Goal: Information Seeking & Learning: Learn about a topic

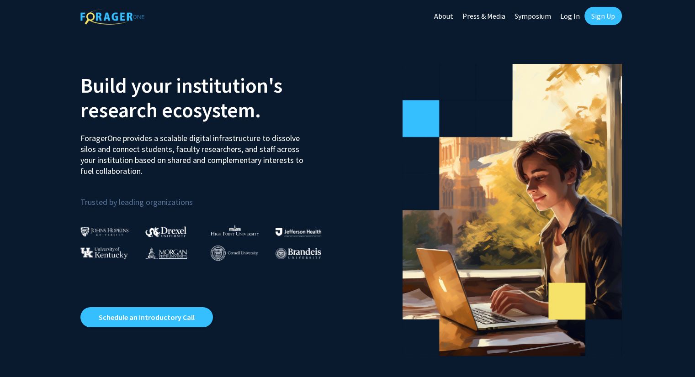
click at [564, 17] on link "Log In" at bounding box center [569, 16] width 29 height 32
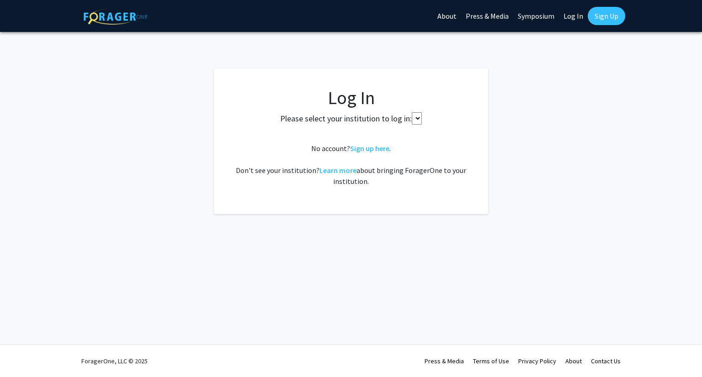
select select
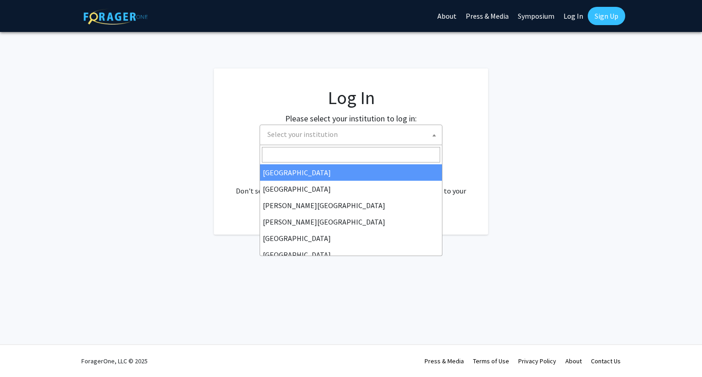
click at [373, 140] on span "Select your institution" at bounding box center [353, 134] width 178 height 19
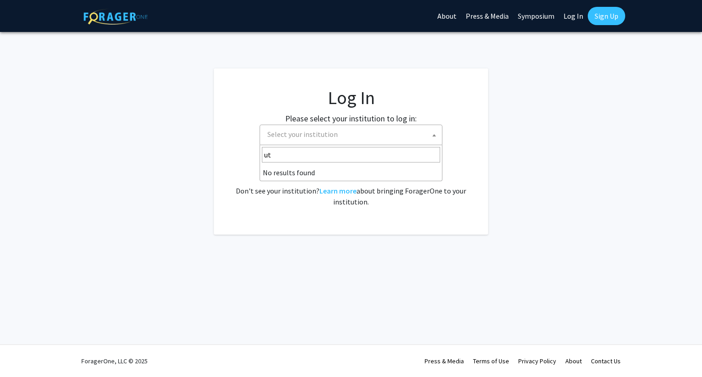
type input "u"
type input "d"
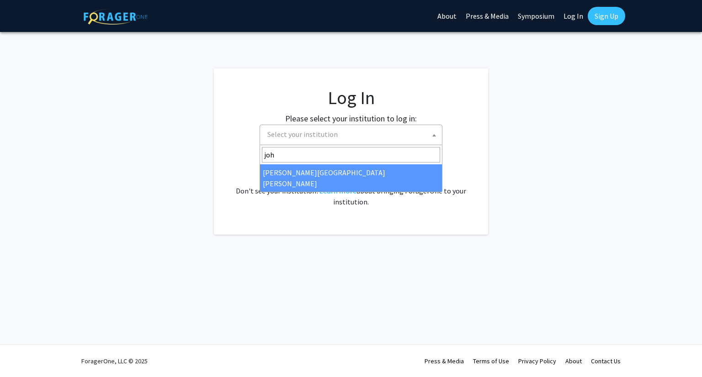
type input "joh"
select select "1"
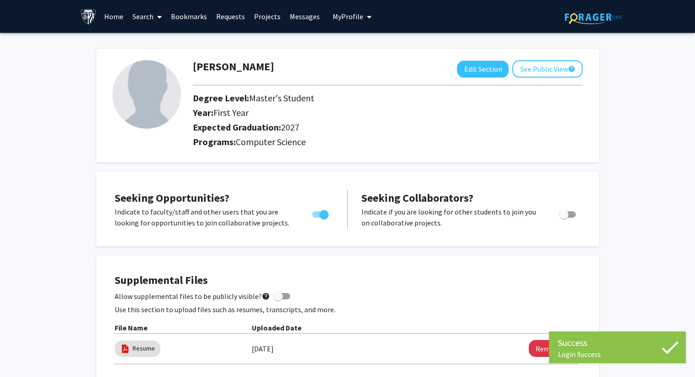
click at [117, 18] on link "Home" at bounding box center [114, 16] width 28 height 32
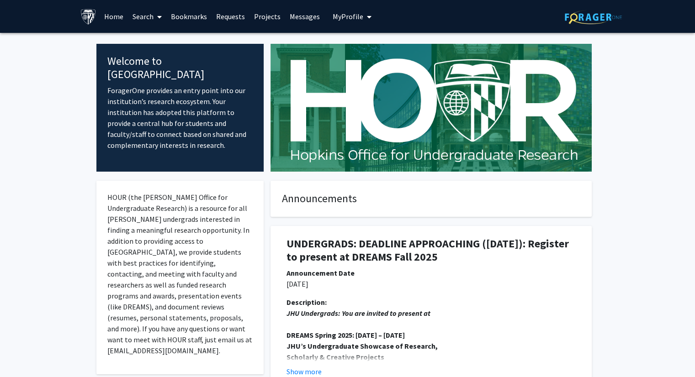
click at [153, 16] on link "Search" at bounding box center [147, 16] width 38 height 32
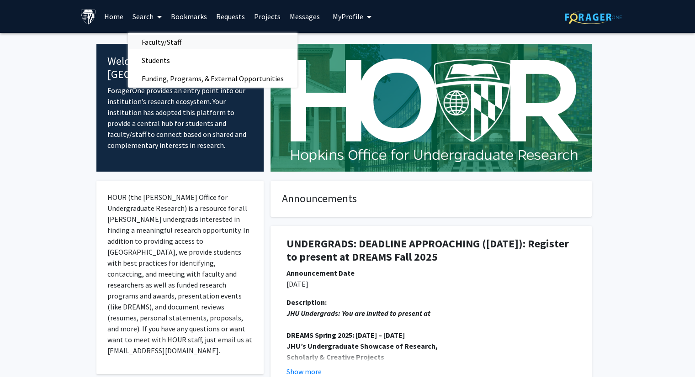
click at [166, 43] on span "Faculty/Staff" at bounding box center [161, 42] width 67 height 18
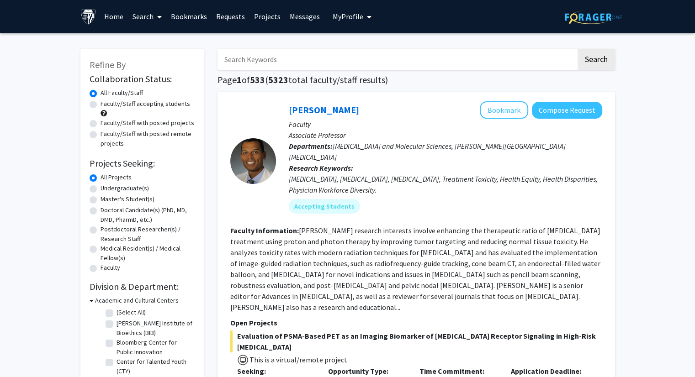
click at [158, 21] on span at bounding box center [157, 17] width 8 height 32
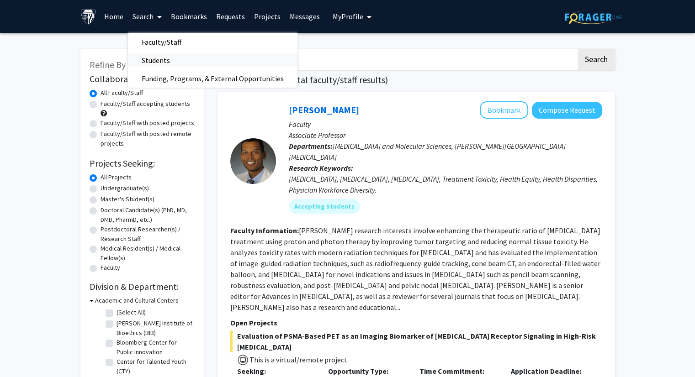
click at [170, 61] on span "Students" at bounding box center [156, 60] width 56 height 18
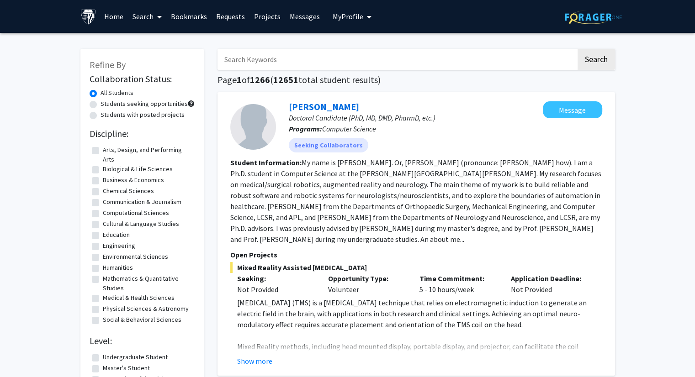
click at [158, 20] on icon at bounding box center [159, 16] width 5 height 7
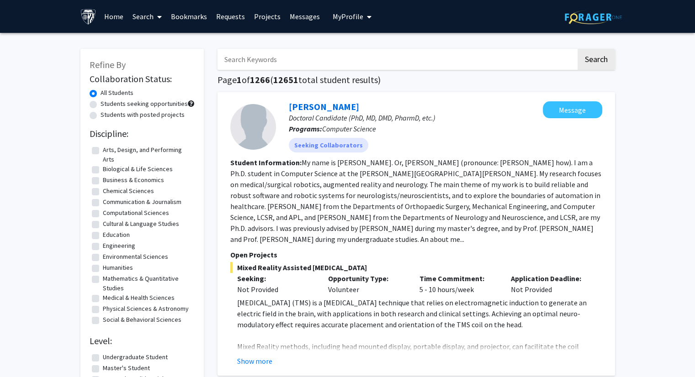
drag, startPoint x: 198, startPoint y: 195, endPoint x: 240, endPoint y: 17, distance: 182.9
click at [144, 18] on link "Search" at bounding box center [147, 16] width 38 height 32
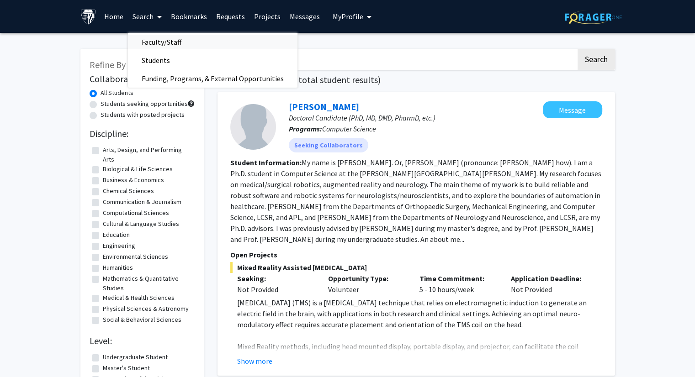
click at [186, 47] on span "Faculty/Staff" at bounding box center [161, 42] width 67 height 18
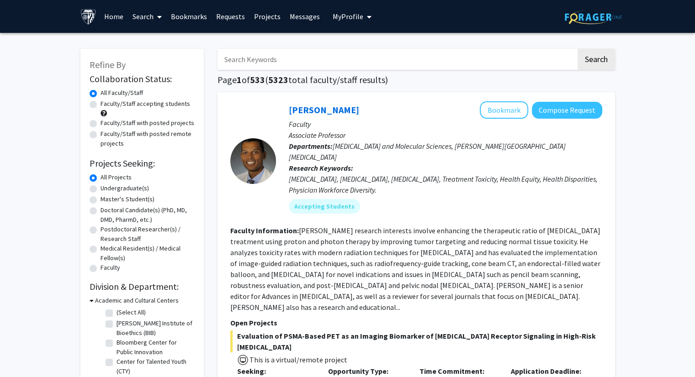
click at [146, 106] on label "Faculty/Staff accepting students" at bounding box center [145, 104] width 90 height 10
click at [106, 105] on input "Faculty/Staff accepting students" at bounding box center [103, 102] width 6 height 6
radio input "true"
drag, startPoint x: 151, startPoint y: 245, endPoint x: 158, endPoint y: 32, distance: 213.4
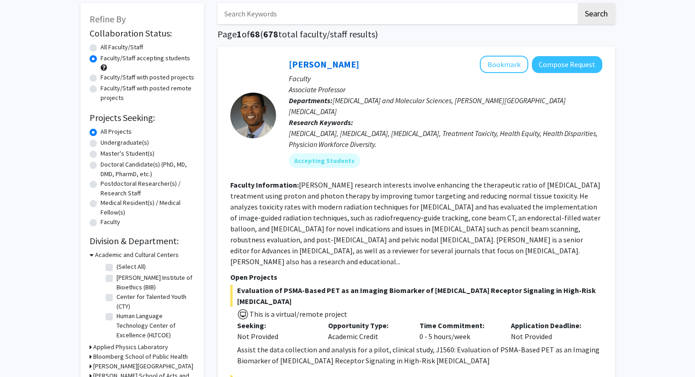
click at [109, 154] on label "Master's Student(s)" at bounding box center [127, 154] width 54 height 10
click at [106, 154] on input "Master's Student(s)" at bounding box center [103, 152] width 6 height 6
radio input "true"
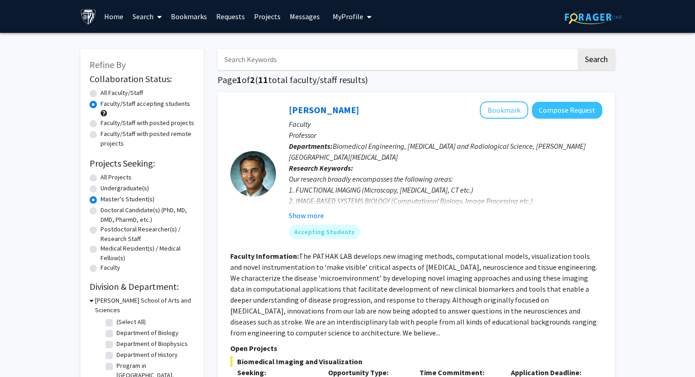
click at [101, 192] on label "Undergraduate(s)" at bounding box center [124, 189] width 48 height 10
click at [101, 190] on input "Undergraduate(s)" at bounding box center [103, 187] width 6 height 6
radio input "true"
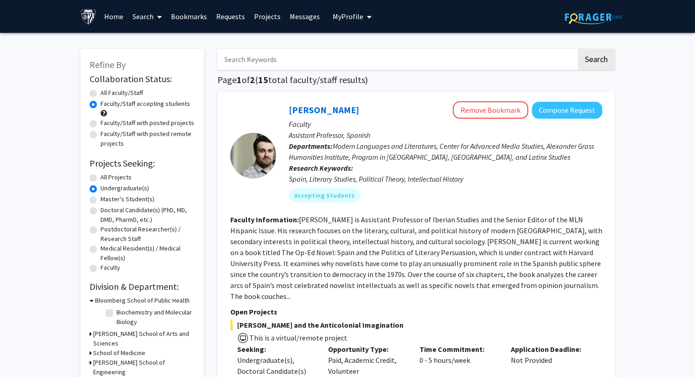
click at [102, 198] on label "Master's Student(s)" at bounding box center [127, 200] width 54 height 10
click at [102, 198] on input "Master's Student(s)" at bounding box center [103, 198] width 6 height 6
radio input "true"
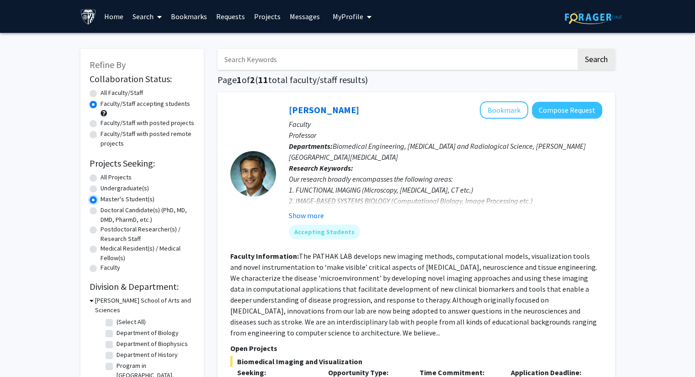
scroll to position [46, 0]
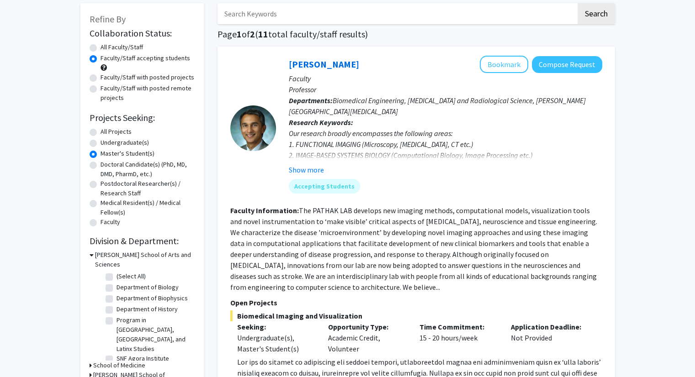
click at [114, 134] on label "All Projects" at bounding box center [115, 132] width 31 height 10
click at [106, 133] on input "All Projects" at bounding box center [103, 130] width 6 height 6
radio input "true"
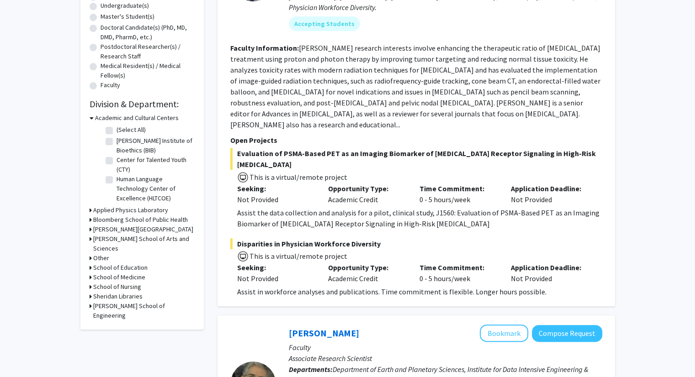
scroll to position [46, 0]
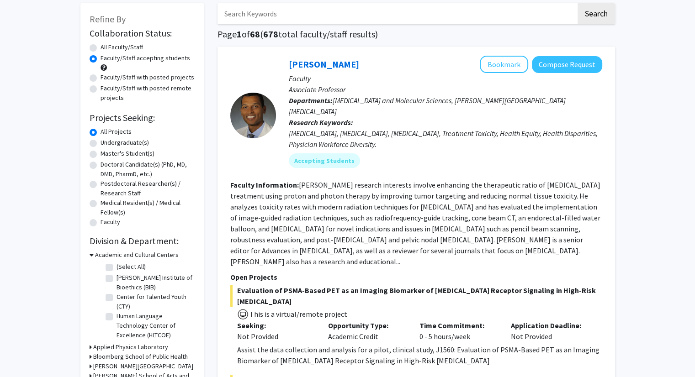
click at [121, 145] on label "Undergraduate(s)" at bounding box center [124, 143] width 48 height 10
click at [106, 144] on input "Undergraduate(s)" at bounding box center [103, 141] width 6 height 6
radio input "true"
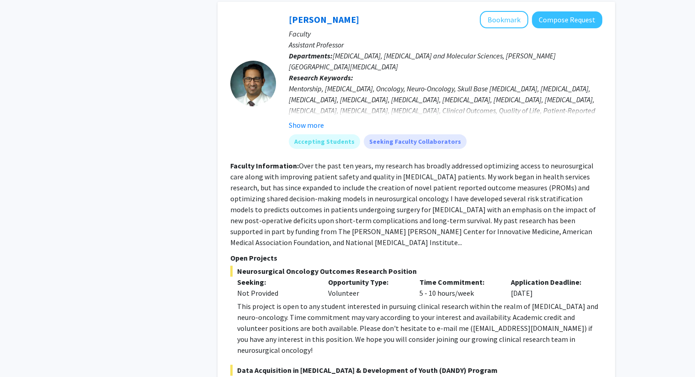
scroll to position [3934, 0]
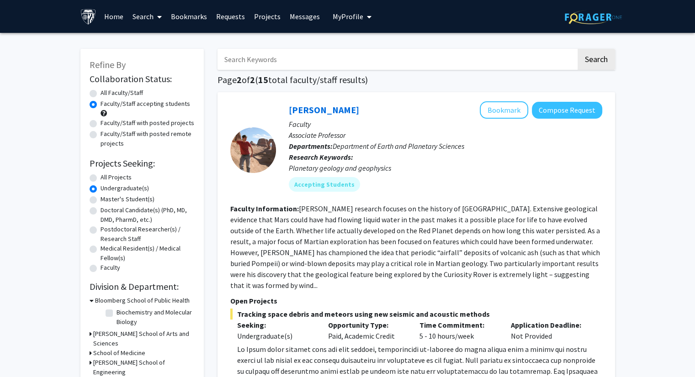
drag, startPoint x: 188, startPoint y: 191, endPoint x: 195, endPoint y: 52, distance: 139.0
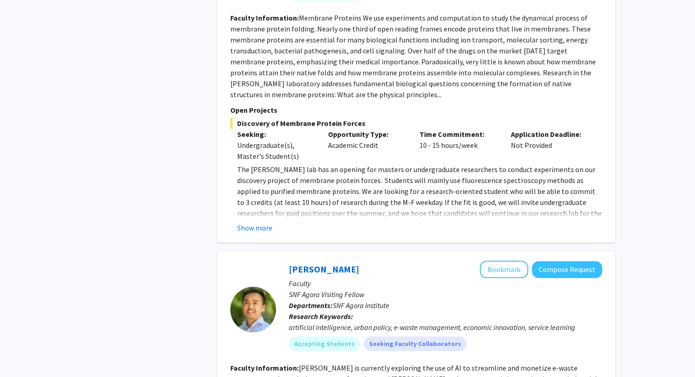
scroll to position [1454, 0]
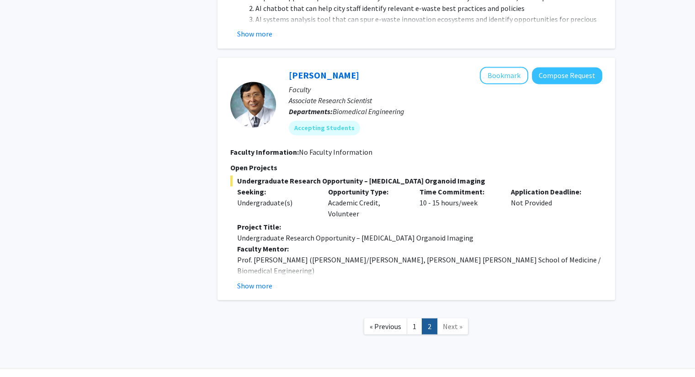
drag, startPoint x: 244, startPoint y: 94, endPoint x: 210, endPoint y: 299, distance: 207.9
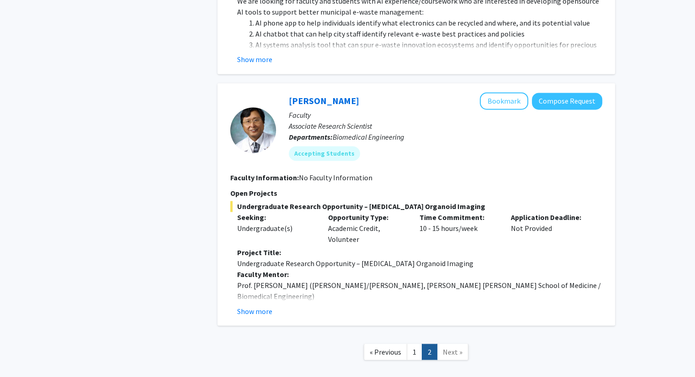
scroll to position [1423, 0]
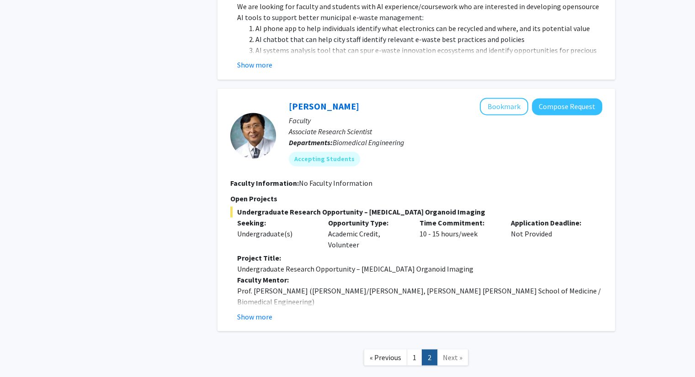
drag, startPoint x: 183, startPoint y: 264, endPoint x: 183, endPoint y: 249, distance: 14.6
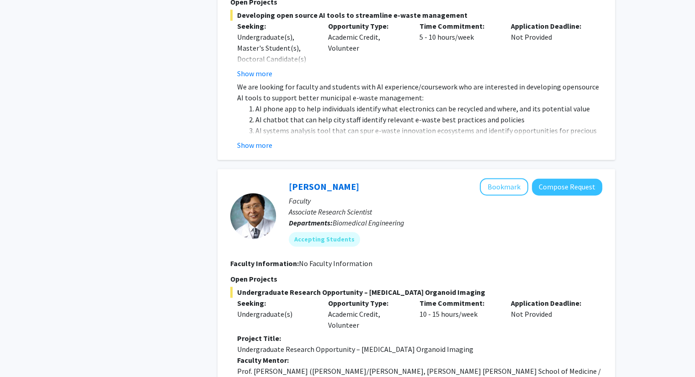
drag, startPoint x: 183, startPoint y: 249, endPoint x: 185, endPoint y: 234, distance: 14.7
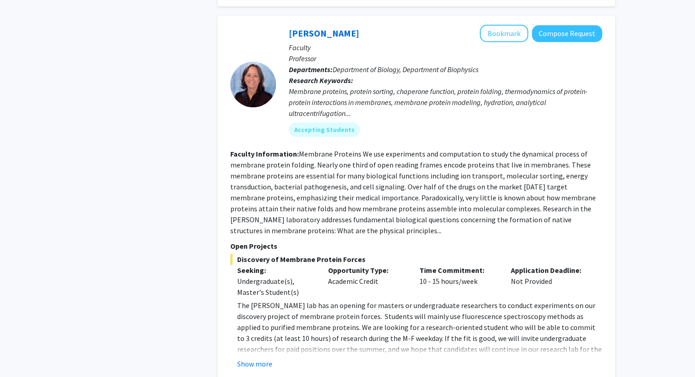
scroll to position [0, 0]
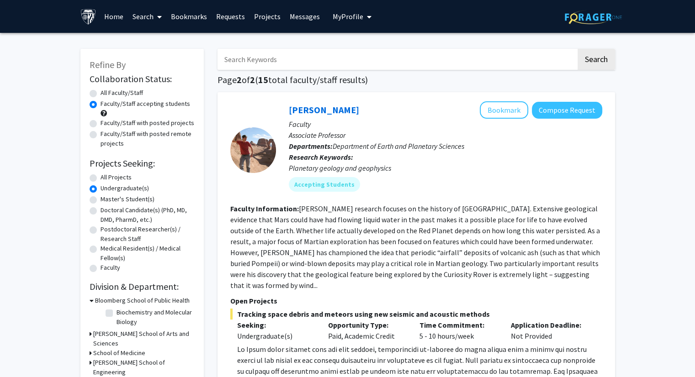
drag, startPoint x: 185, startPoint y: 234, endPoint x: 225, endPoint y: 83, distance: 156.9
click at [272, 15] on link "Projects" at bounding box center [267, 16] width 36 height 32
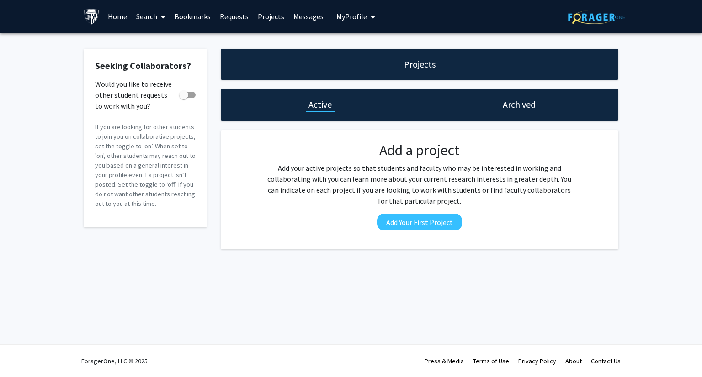
click at [160, 19] on span at bounding box center [161, 17] width 8 height 32
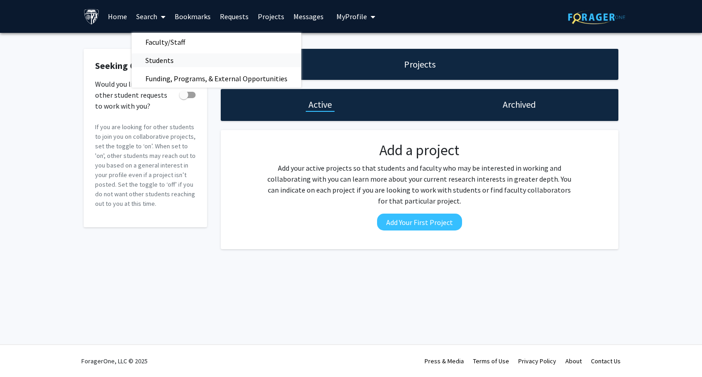
click at [192, 60] on link "Students" at bounding box center [216, 60] width 169 height 14
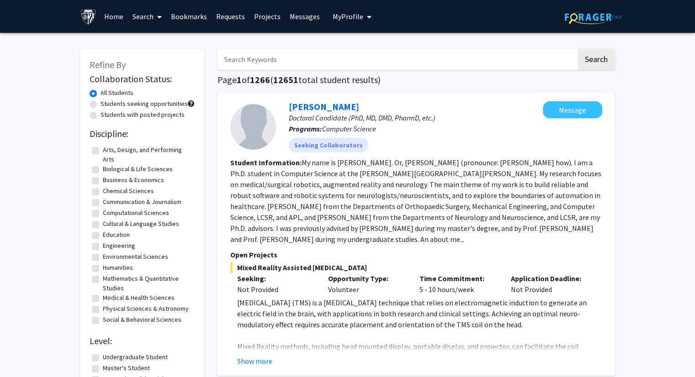
click at [163, 16] on link "Search" at bounding box center [147, 16] width 38 height 32
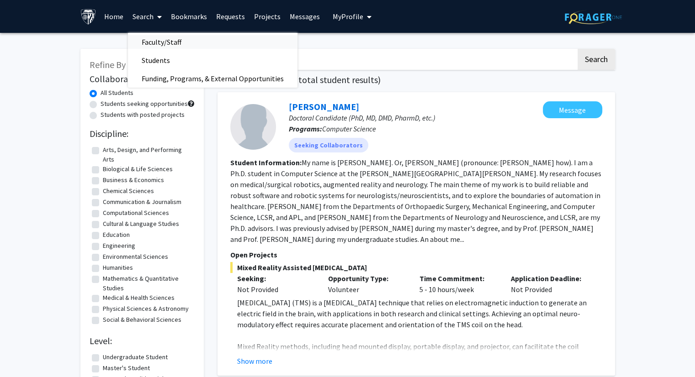
click at [170, 43] on span "Faculty/Staff" at bounding box center [161, 42] width 67 height 18
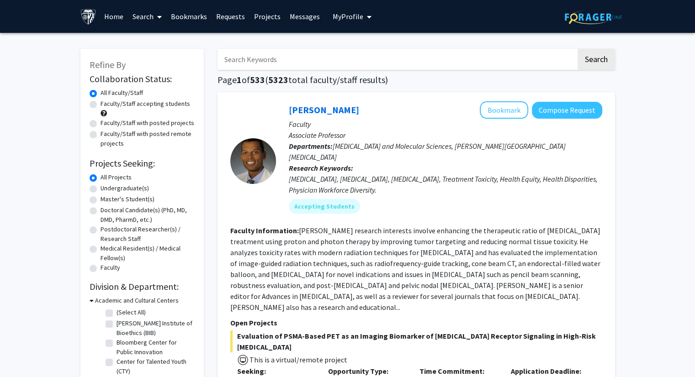
click at [139, 105] on label "Faculty/Staff accepting students" at bounding box center [145, 104] width 90 height 10
click at [106, 105] on input "Faculty/Staff accepting students" at bounding box center [103, 102] width 6 height 6
radio input "true"
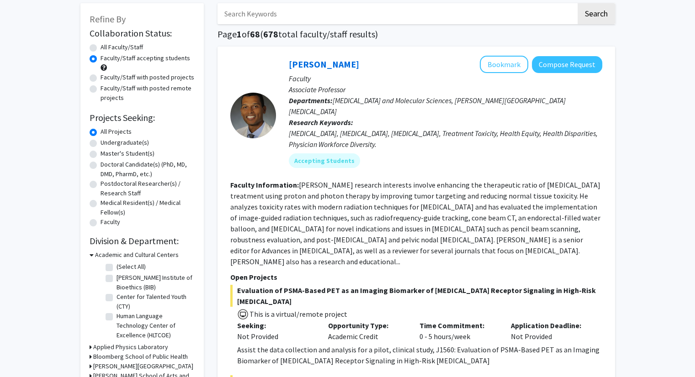
click at [166, 87] on label "Faculty/Staff with posted remote projects" at bounding box center [147, 93] width 94 height 19
click at [106, 87] on input "Faculty/Staff with posted remote projects" at bounding box center [103, 87] width 6 height 6
radio input "true"
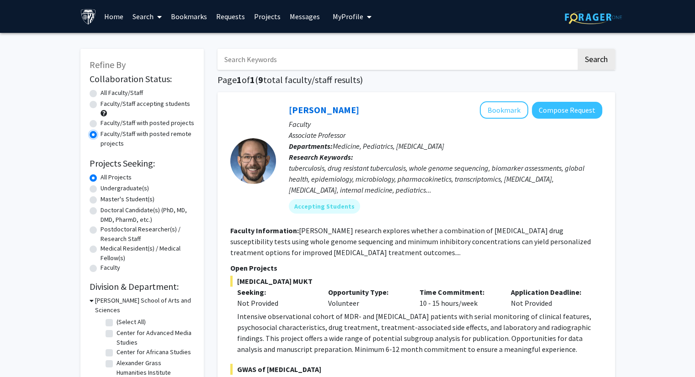
scroll to position [91, 0]
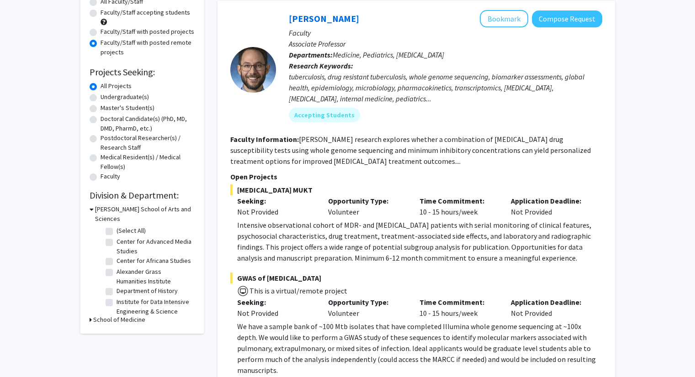
click at [142, 100] on label "Undergraduate(s)" at bounding box center [124, 97] width 48 height 10
click at [106, 98] on input "Undergraduate(s)" at bounding box center [103, 95] width 6 height 6
radio input "true"
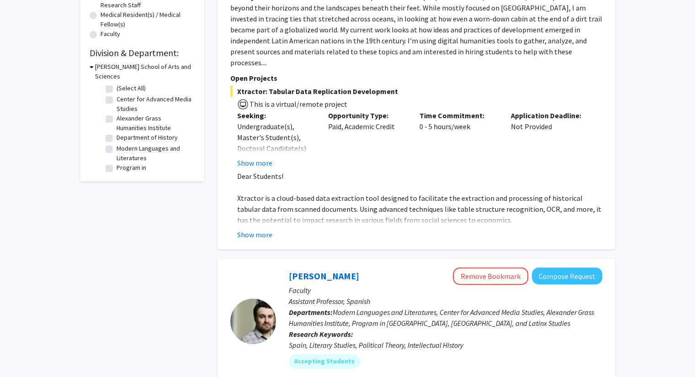
scroll to position [72, 0]
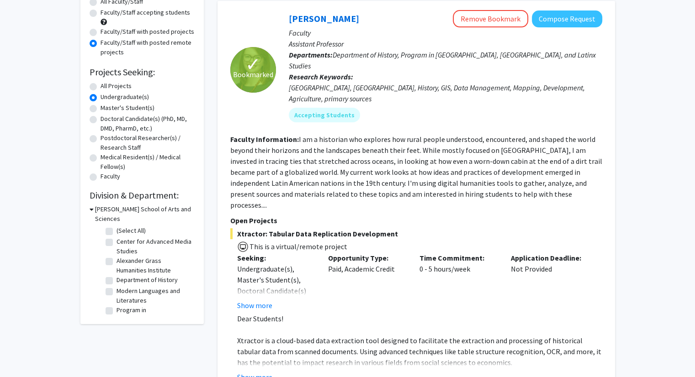
drag, startPoint x: 180, startPoint y: 207, endPoint x: 192, endPoint y: 108, distance: 99.8
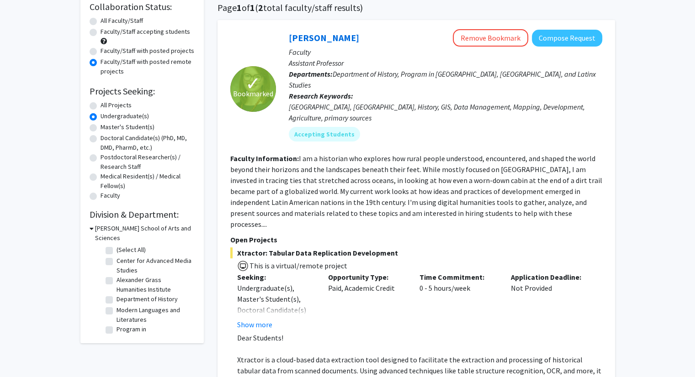
click at [126, 126] on label "Master's Student(s)" at bounding box center [127, 127] width 54 height 10
click at [106, 126] on input "Master's Student(s)" at bounding box center [103, 125] width 6 height 6
radio input "true"
